Goal: Task Accomplishment & Management: Manage account settings

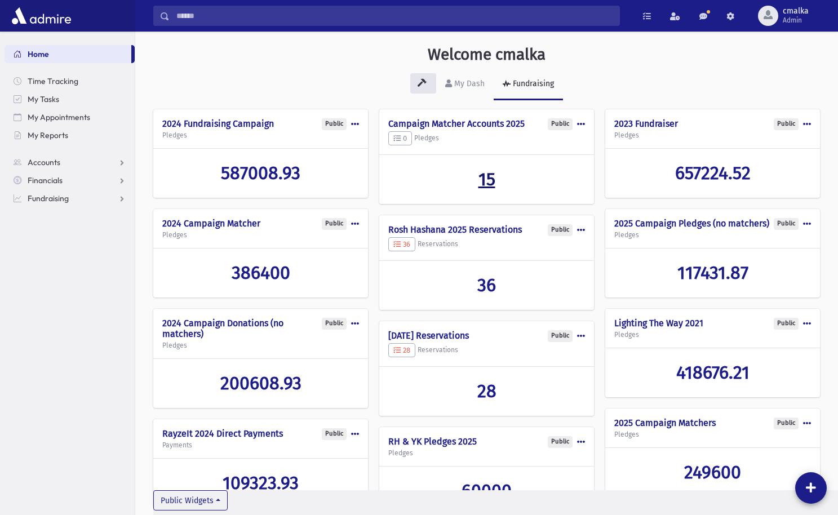
click at [489, 180] on span "15" at bounding box center [487, 179] width 17 height 21
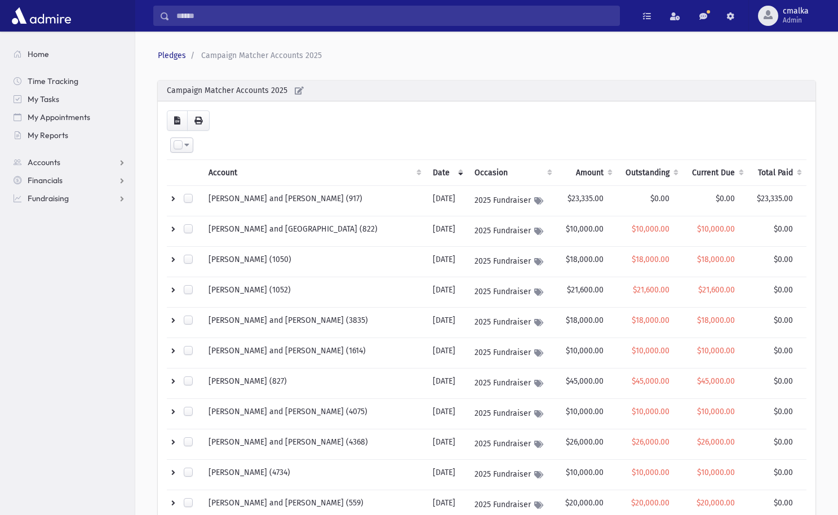
click at [570, 170] on th "Amount" at bounding box center [587, 173] width 60 height 26
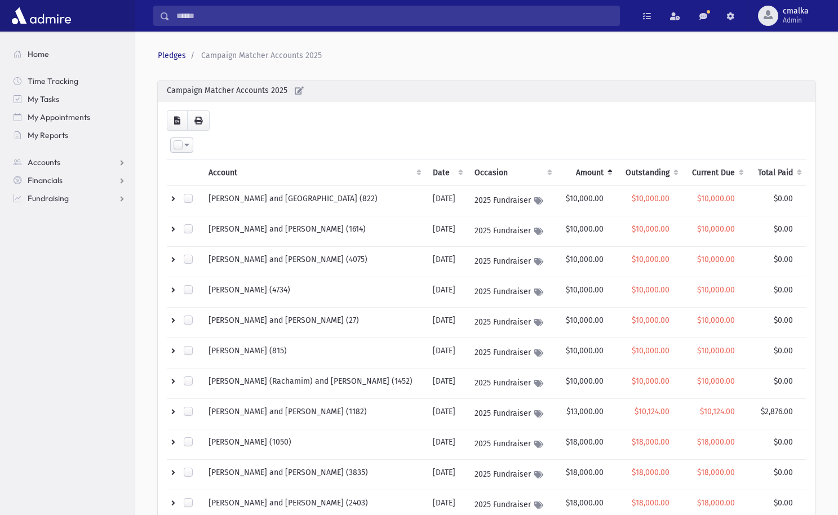
click at [570, 170] on th "Amount" at bounding box center [587, 173] width 60 height 26
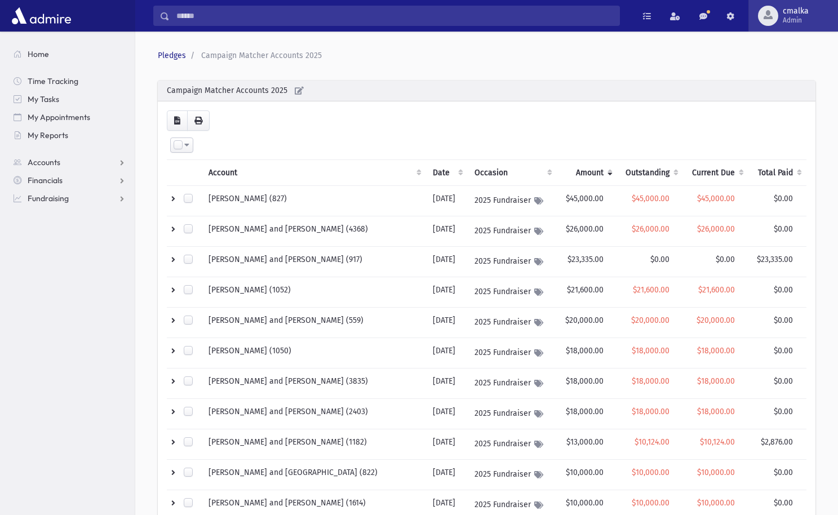
click at [795, 19] on span "Admin" at bounding box center [796, 20] width 26 height 9
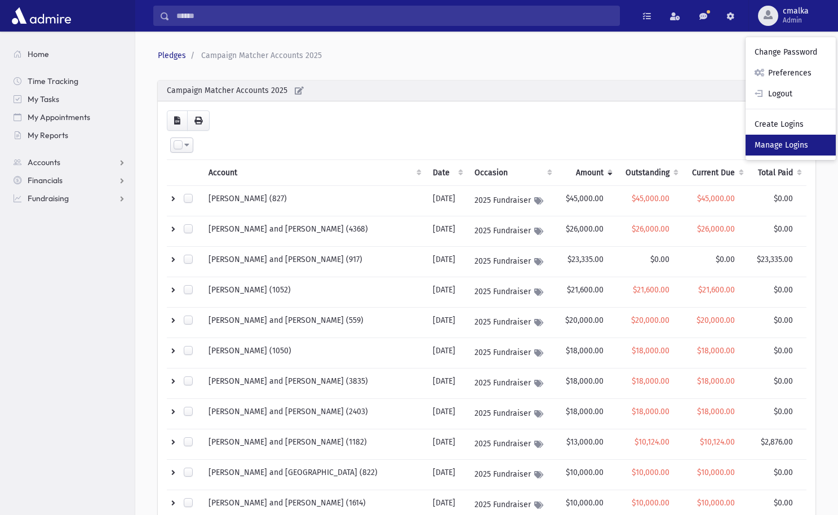
click at [795, 144] on link "Manage Logins" at bounding box center [791, 145] width 90 height 21
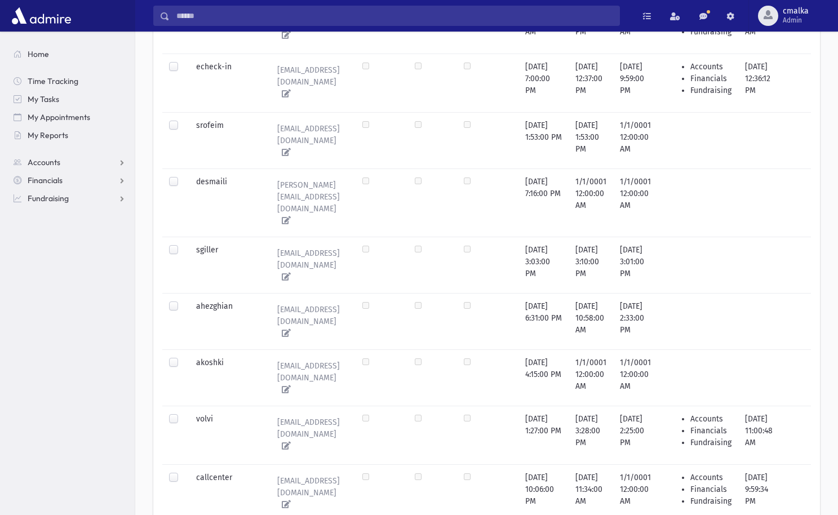
scroll to position [854, 0]
click at [183, 472] on label at bounding box center [183, 472] width 0 height 0
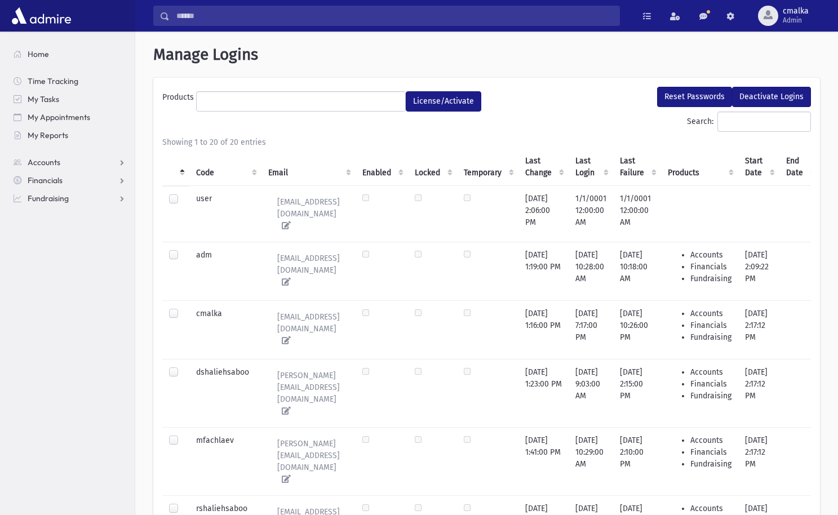
scroll to position [0, 0]
click at [291, 108] on span at bounding box center [301, 101] width 210 height 20
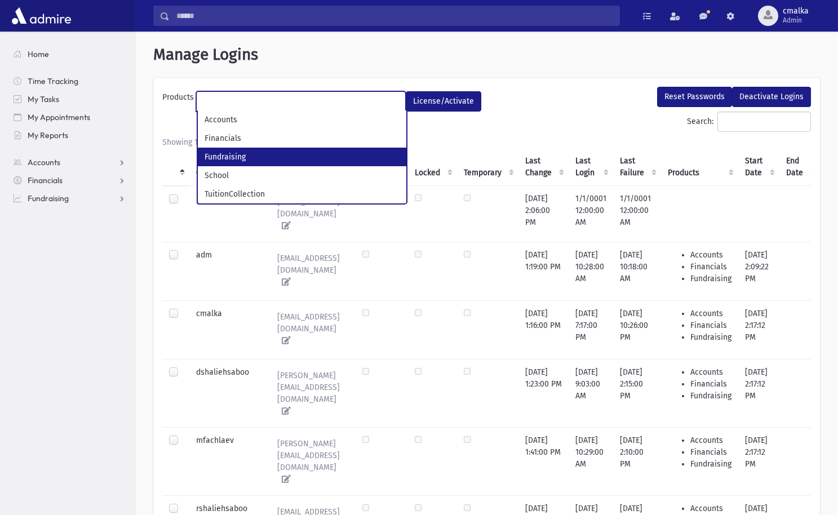
scroll to position [20, 0]
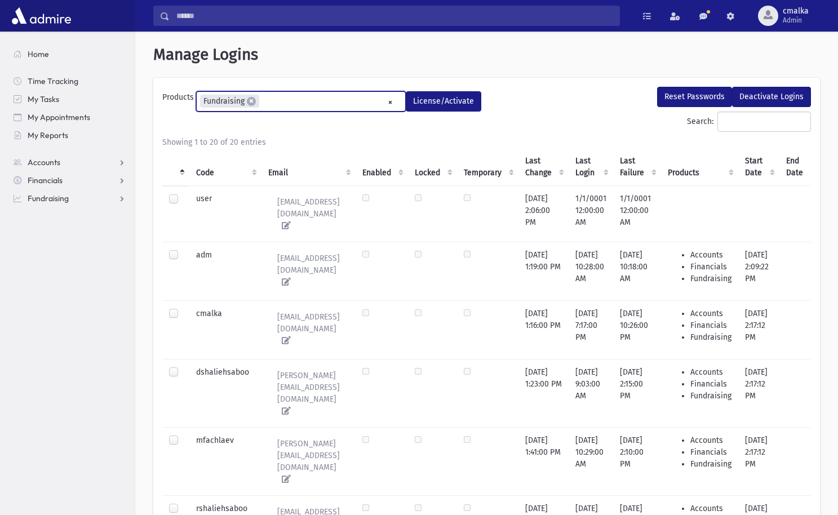
click at [293, 100] on ul "× × Fundraising" at bounding box center [301, 101] width 209 height 19
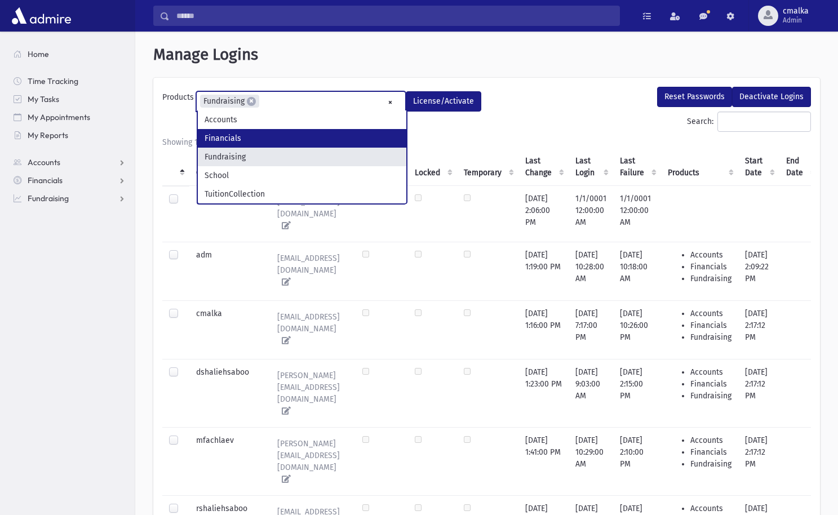
select select "*"
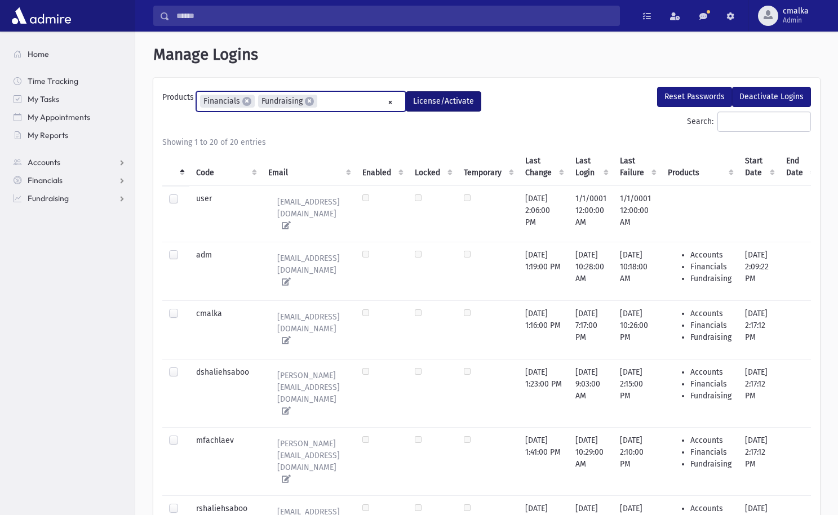
click at [460, 106] on button "License/Activate" at bounding box center [444, 101] width 76 height 20
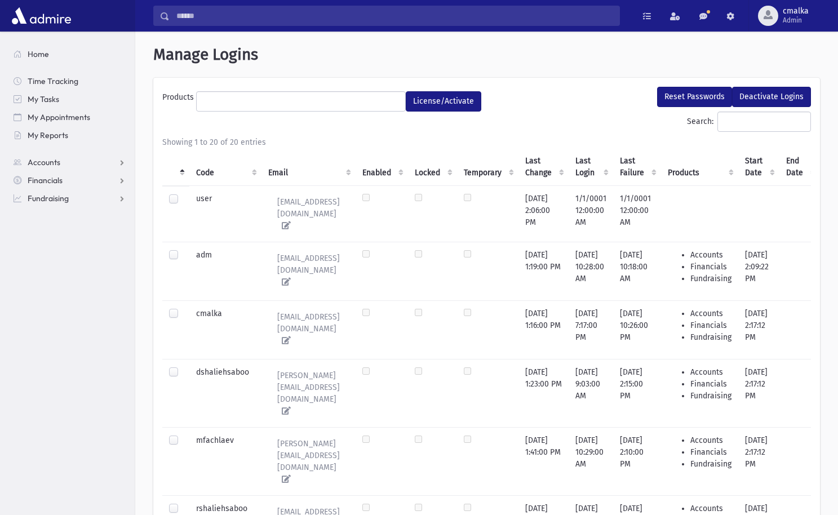
select select
click at [45, 50] on span "Home" at bounding box center [38, 54] width 21 height 10
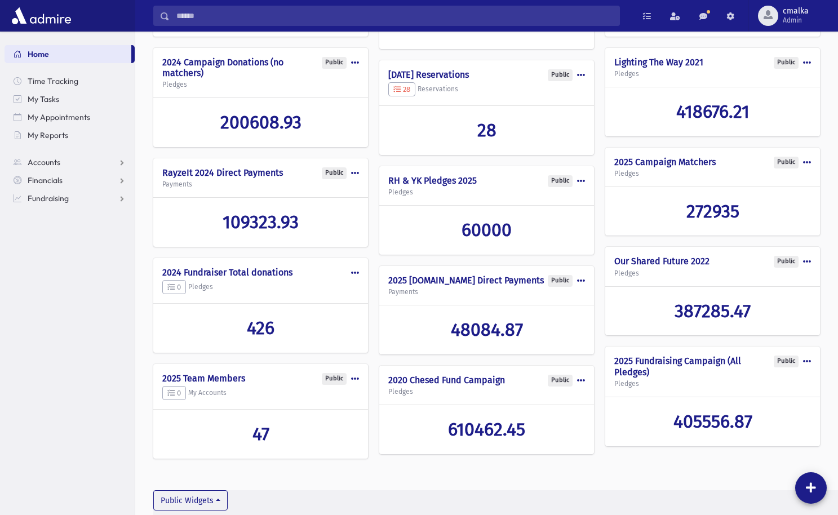
scroll to position [260, 0]
